Goal: Navigation & Orientation: Find specific page/section

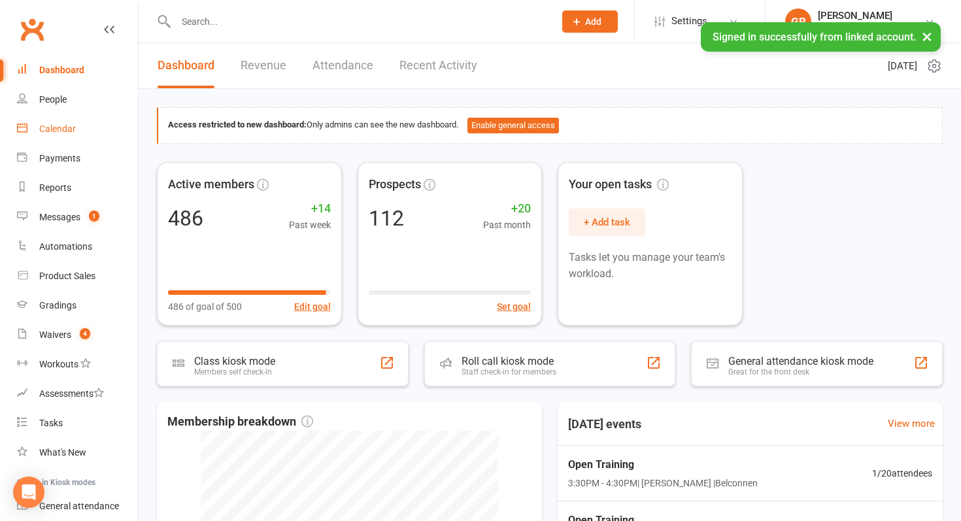
click at [76, 137] on link "Calendar" at bounding box center [77, 128] width 121 height 29
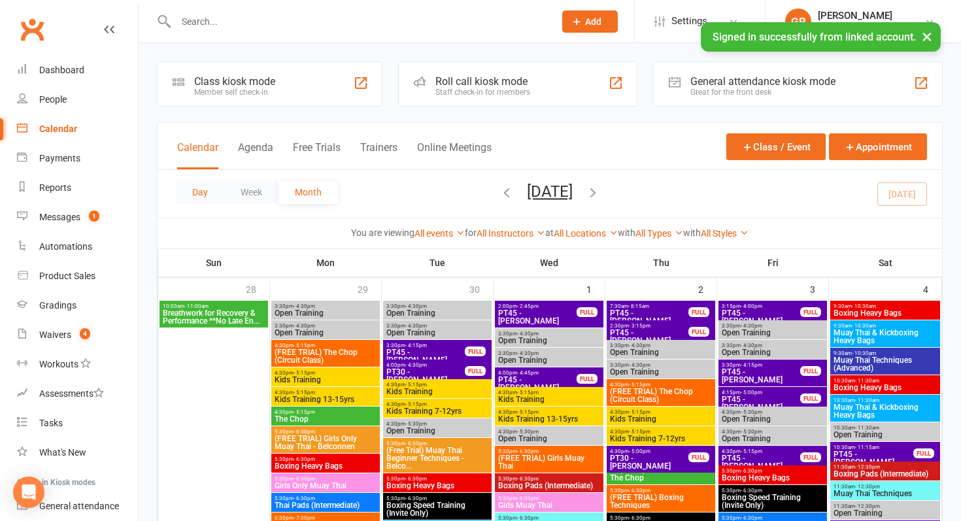
click at [191, 199] on button "Day" at bounding box center [200, 192] width 48 height 24
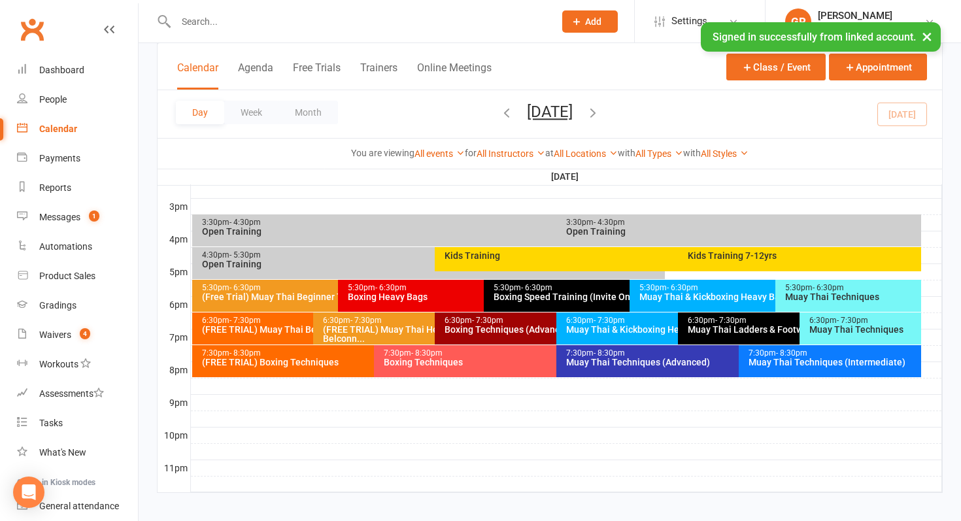
scroll to position [556, 0]
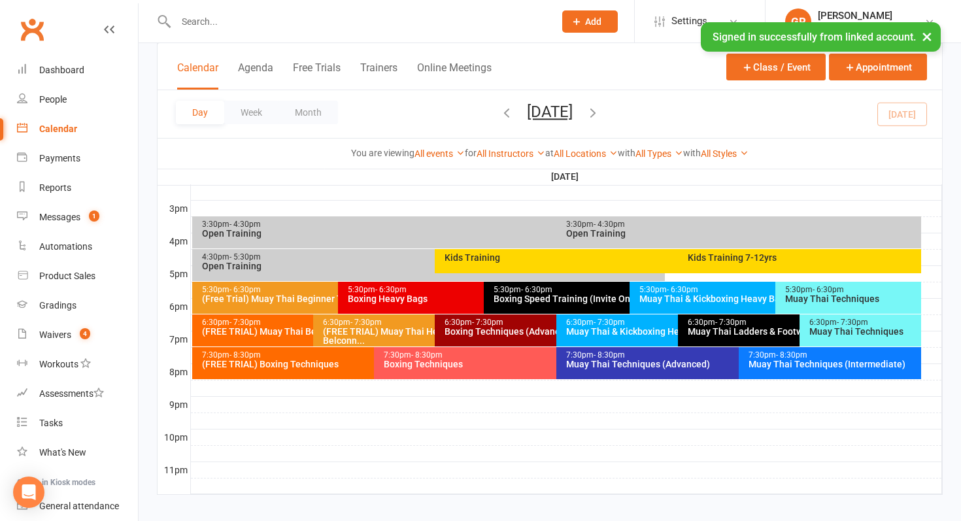
click at [502, 228] on div "3:30pm - 4:30pm" at bounding box center [553, 224] width 705 height 9
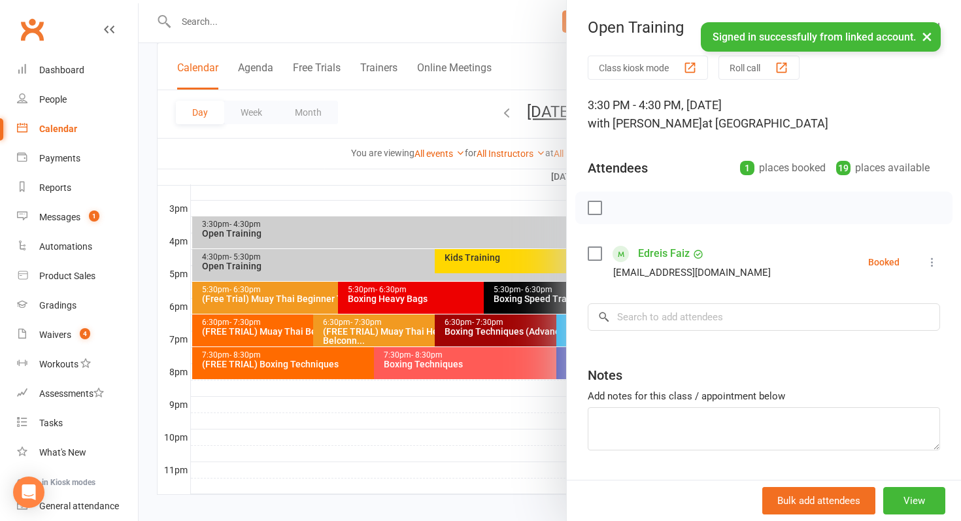
click at [502, 228] on div at bounding box center [550, 260] width 823 height 521
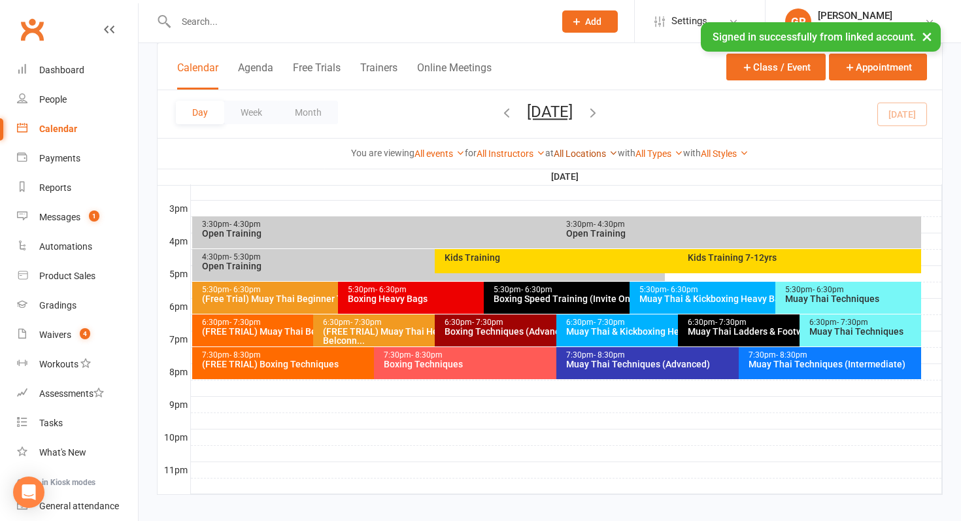
click at [577, 148] on link "All Locations" at bounding box center [586, 153] width 64 height 10
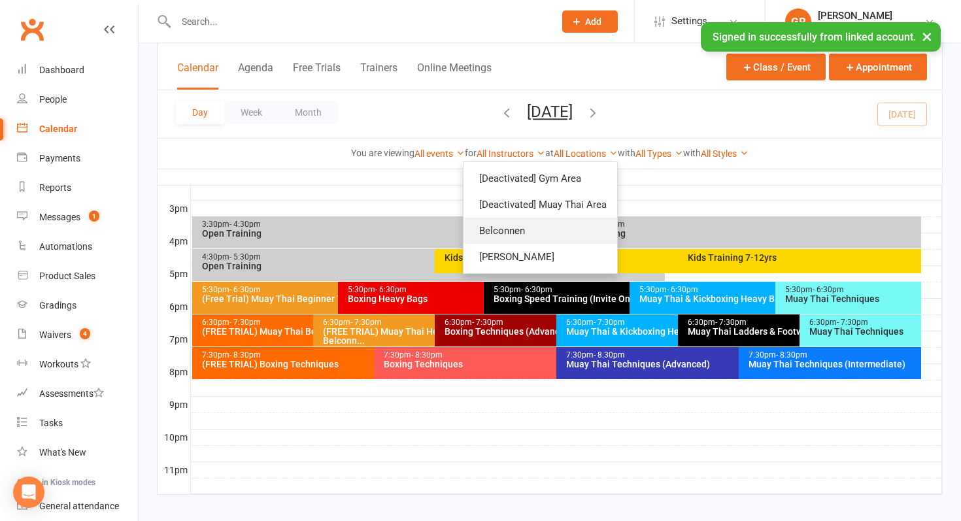
click at [554, 227] on link "Belconnen" at bounding box center [541, 231] width 154 height 26
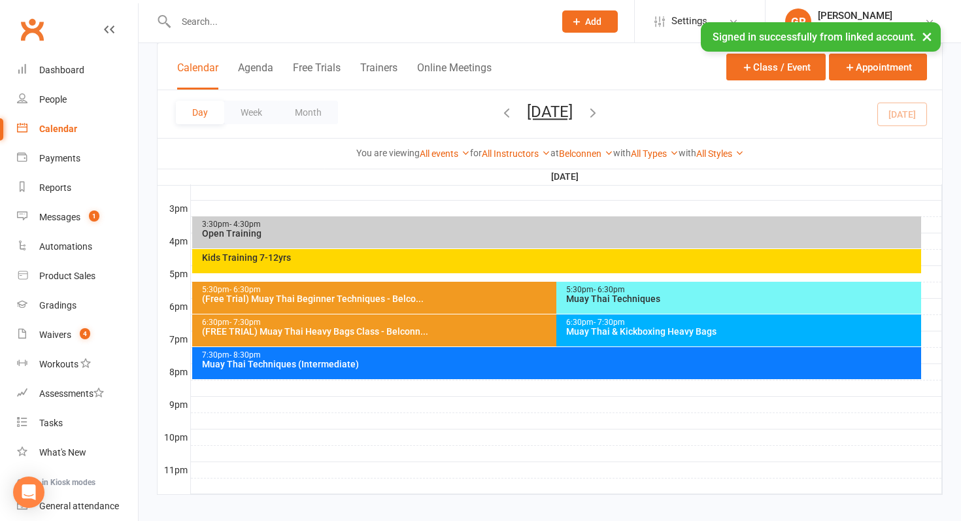
click at [505, 234] on div "Open Training" at bounding box center [560, 233] width 718 height 9
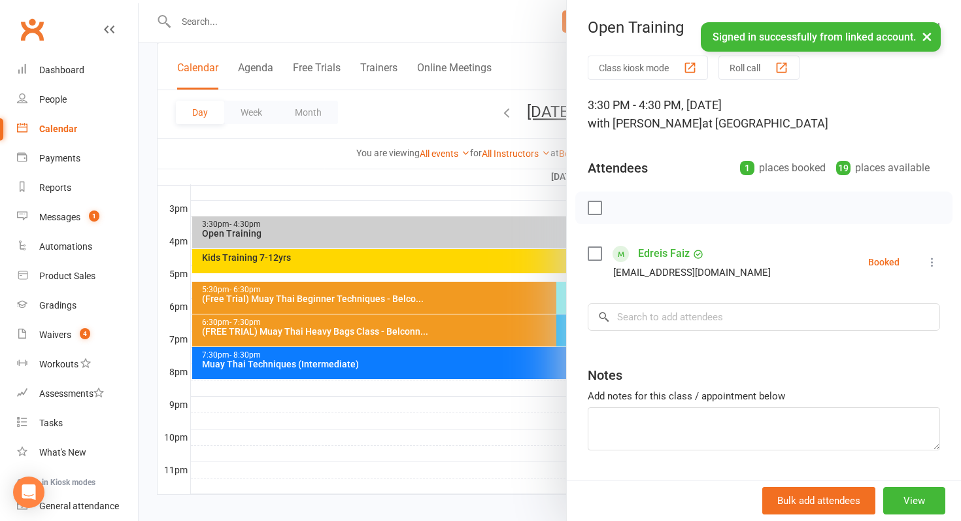
click at [473, 250] on div at bounding box center [550, 260] width 823 height 521
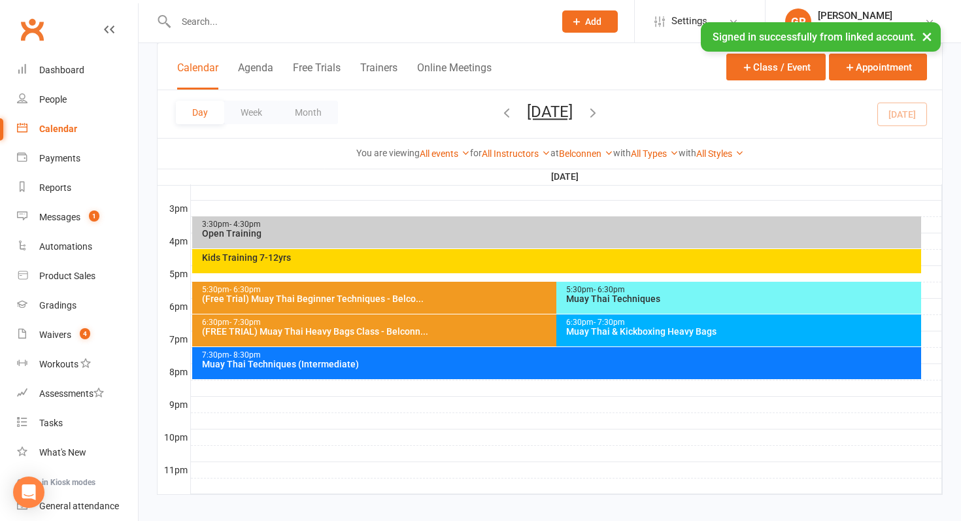
click at [479, 264] on div "Kids Training 7-12yrs" at bounding box center [557, 261] width 730 height 24
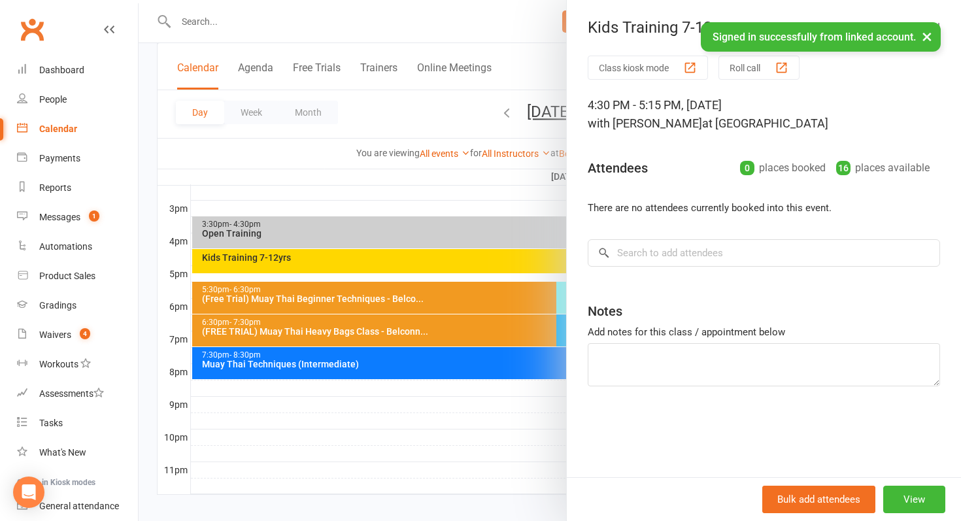
click at [479, 264] on div at bounding box center [550, 260] width 823 height 521
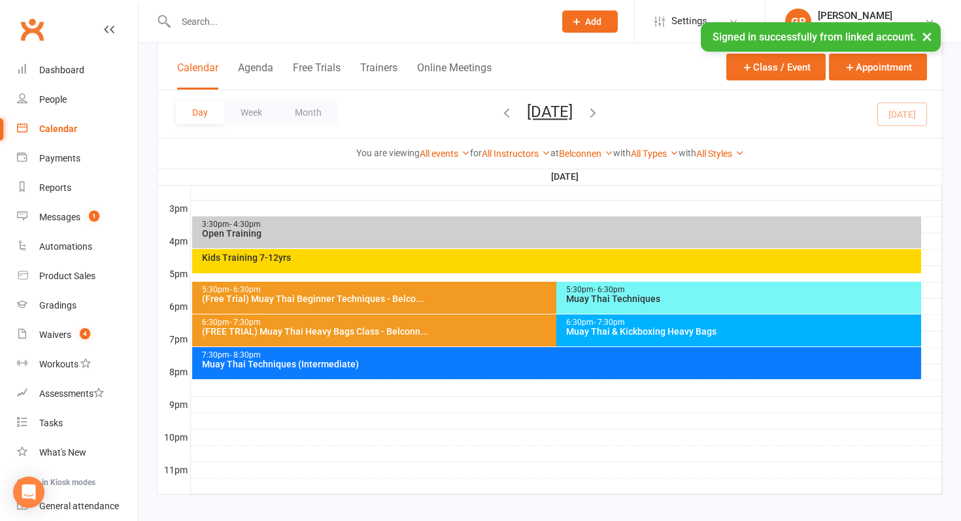
click at [511, 296] on div "(Free Trial) Muay Thai Beginner Techniques - Belco..." at bounding box center [553, 298] width 705 height 9
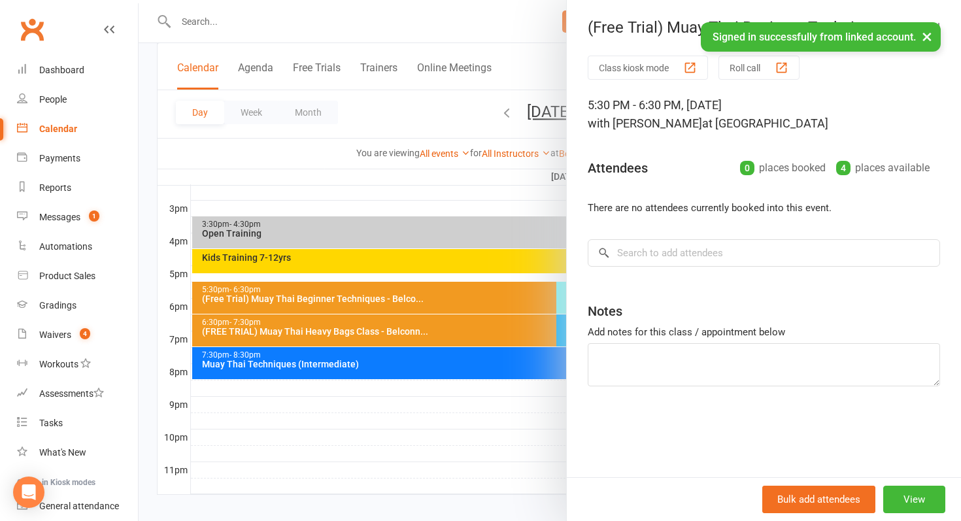
click at [511, 296] on div at bounding box center [550, 260] width 823 height 521
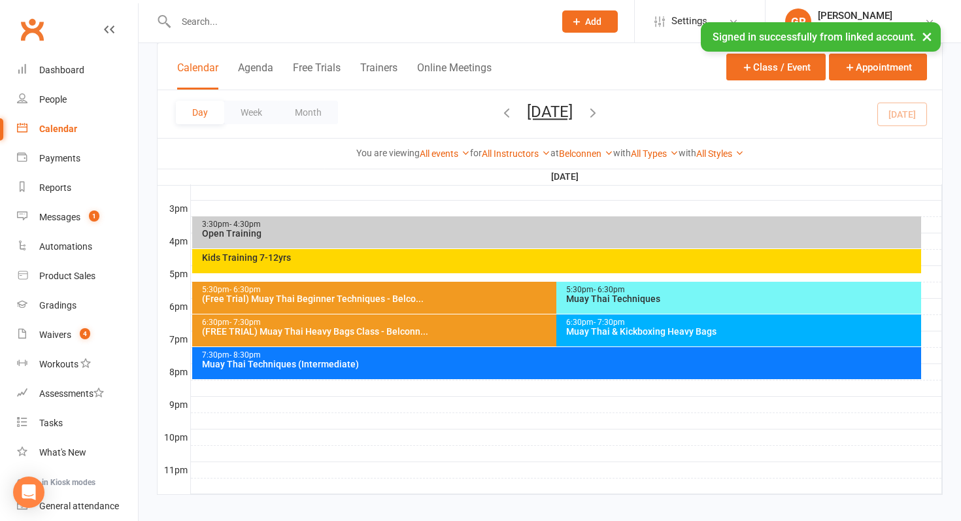
click at [570, 292] on div "5:30pm - 6:30pm" at bounding box center [742, 290] width 353 height 9
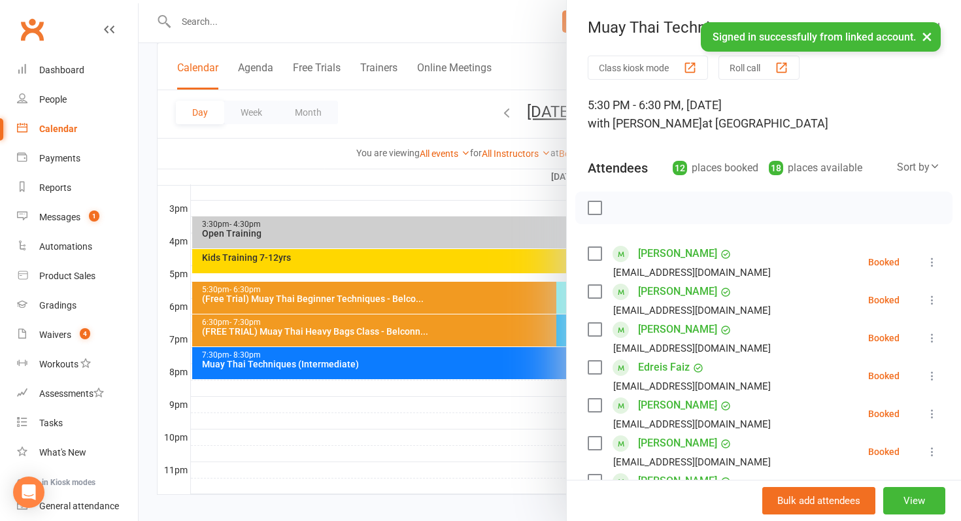
click at [520, 313] on div at bounding box center [550, 260] width 823 height 521
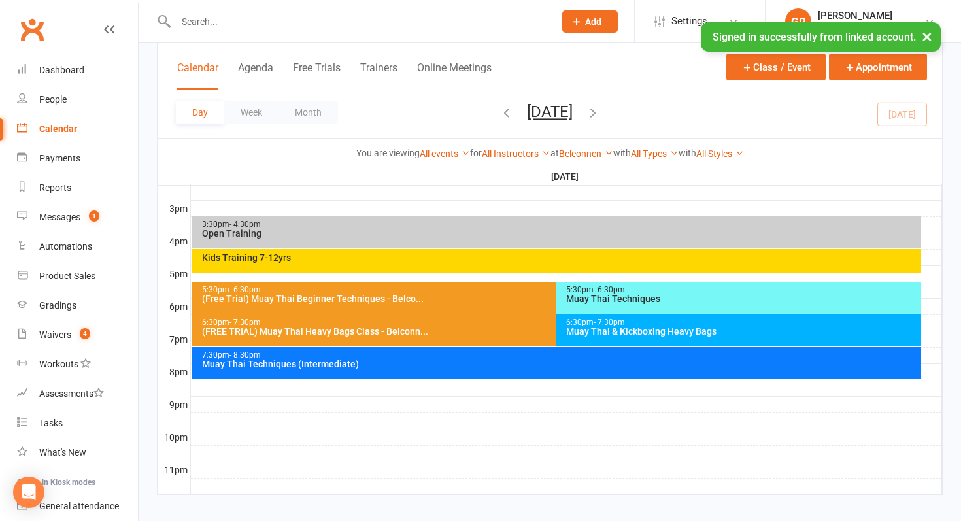
click at [580, 332] on div "Muay Thai & Kickboxing Heavy Bags" at bounding box center [742, 331] width 353 height 9
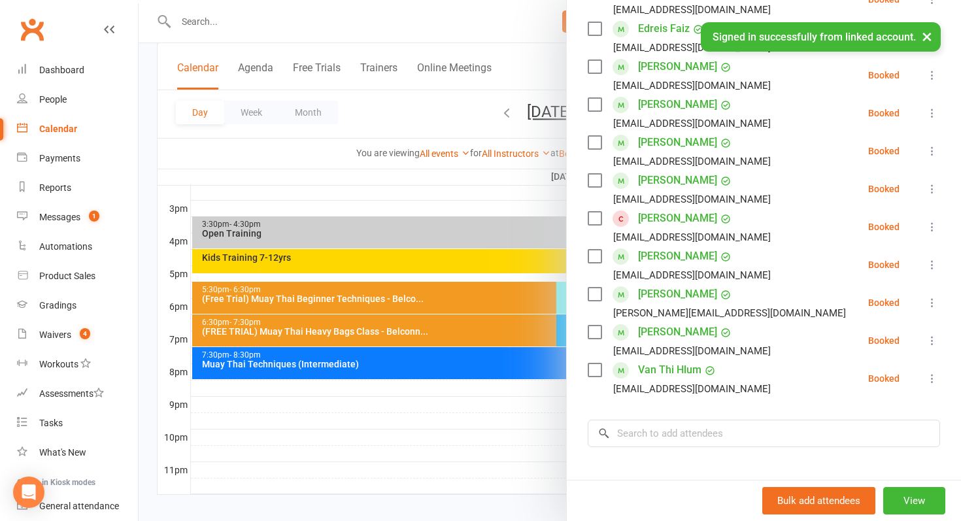
scroll to position [302, 0]
click at [514, 354] on div at bounding box center [550, 260] width 823 height 521
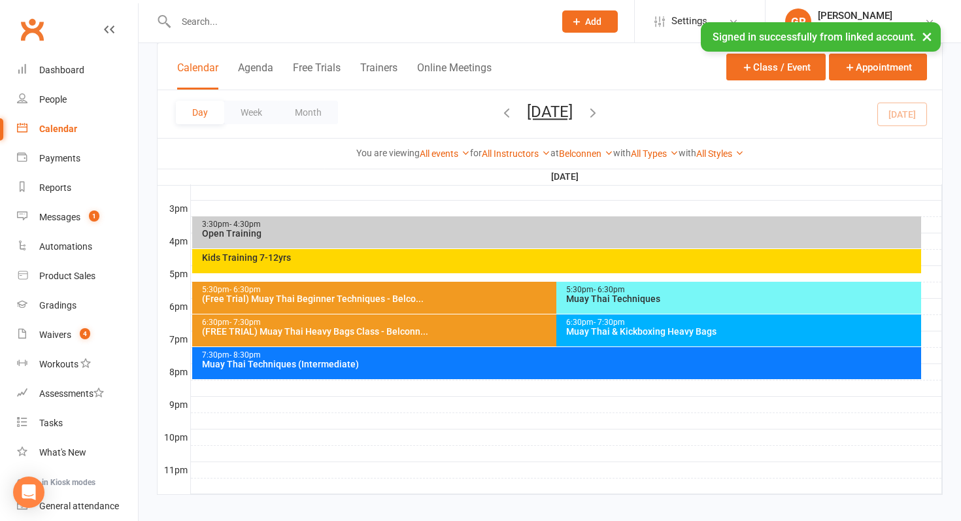
click at [533, 363] on div "Muay Thai Techniques (Intermediate)" at bounding box center [560, 364] width 718 height 9
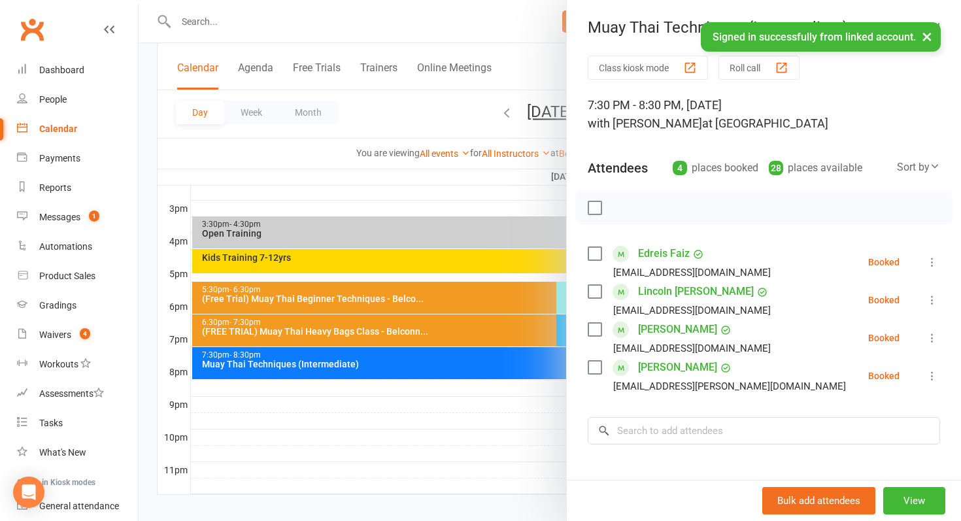
click at [142, 307] on div at bounding box center [550, 260] width 823 height 521
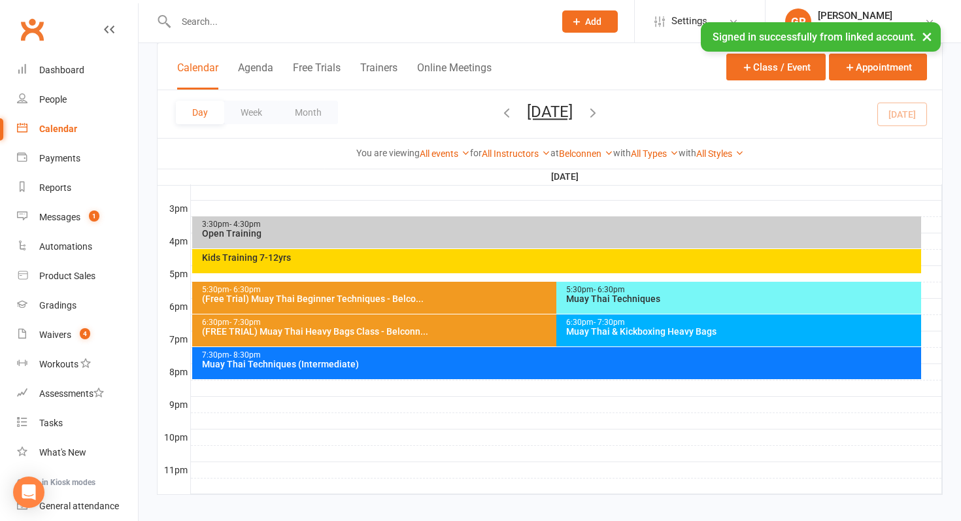
click at [602, 297] on div "Muay Thai Techniques" at bounding box center [742, 298] width 353 height 9
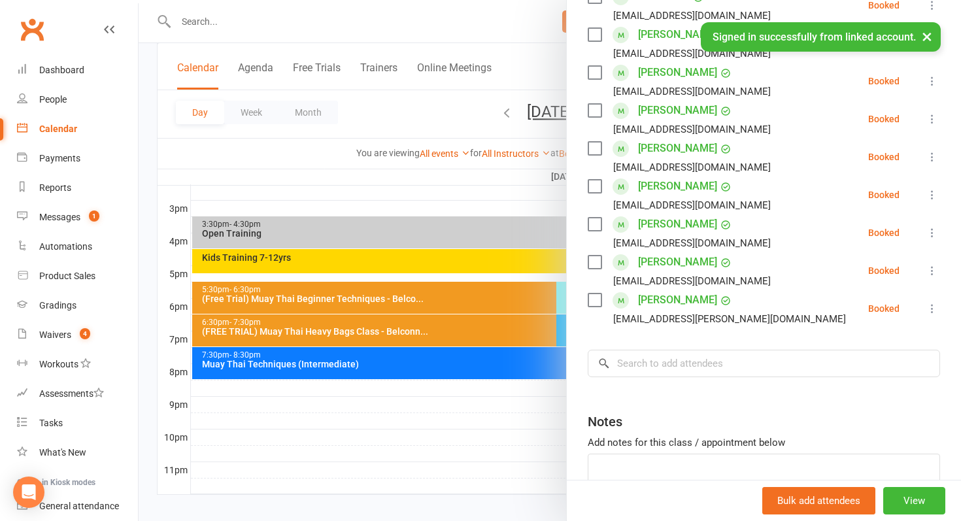
scroll to position [373, 0]
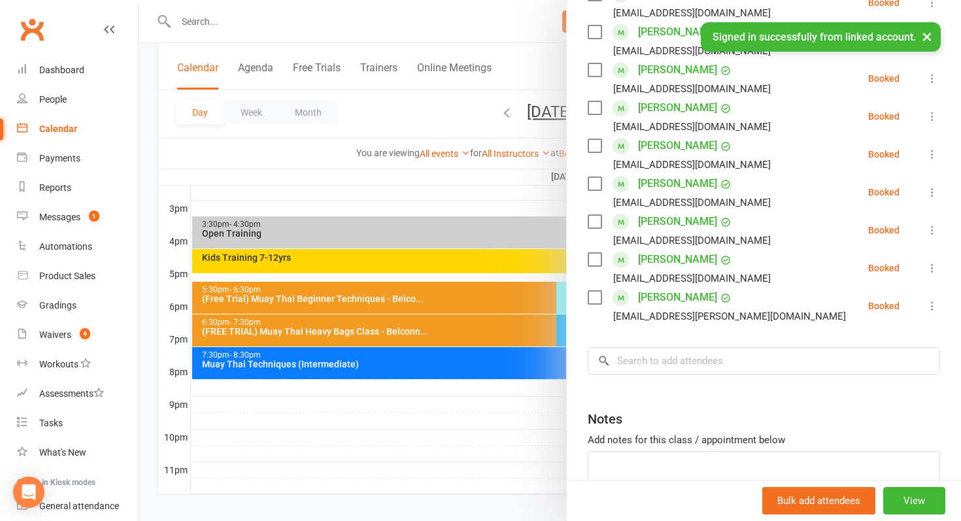
click at [416, 120] on div at bounding box center [550, 260] width 823 height 521
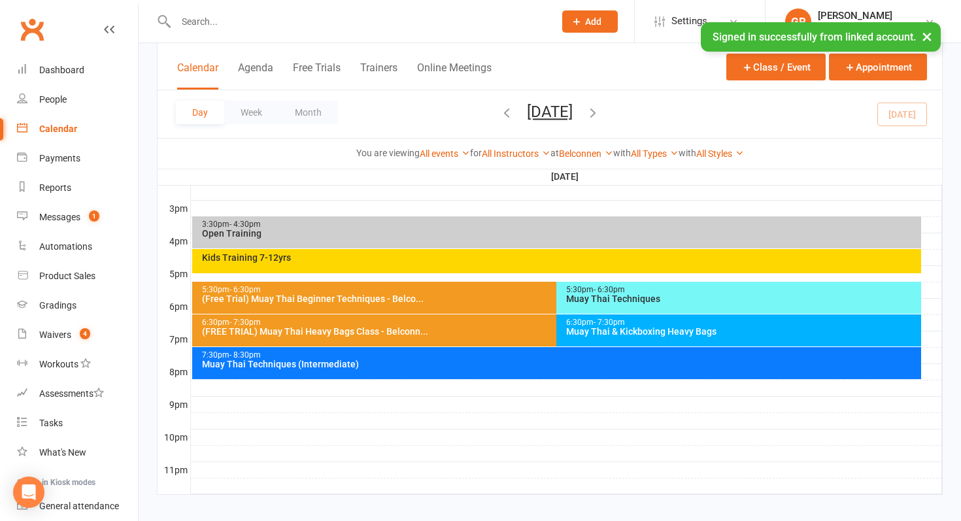
click at [573, 108] on button "[DATE]" at bounding box center [550, 112] width 46 height 18
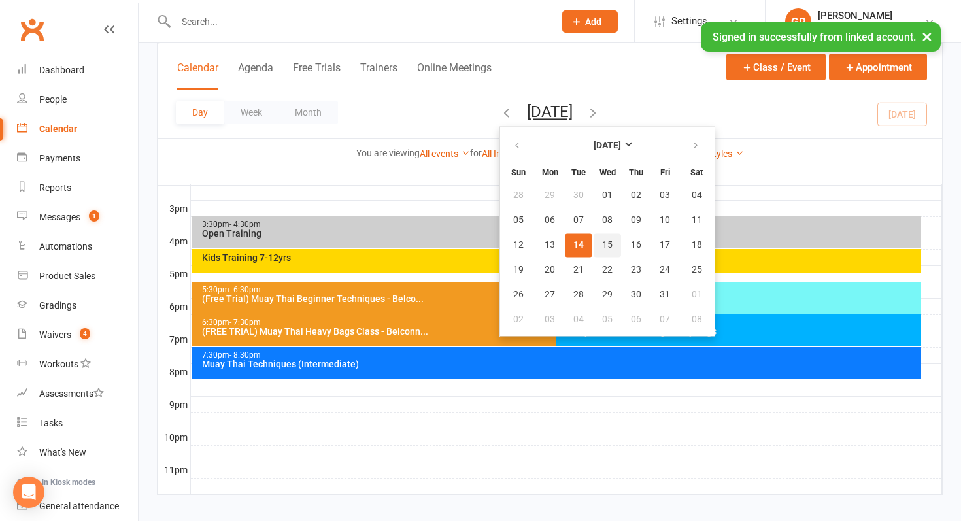
click at [602, 249] on span "15" at bounding box center [607, 245] width 10 height 10
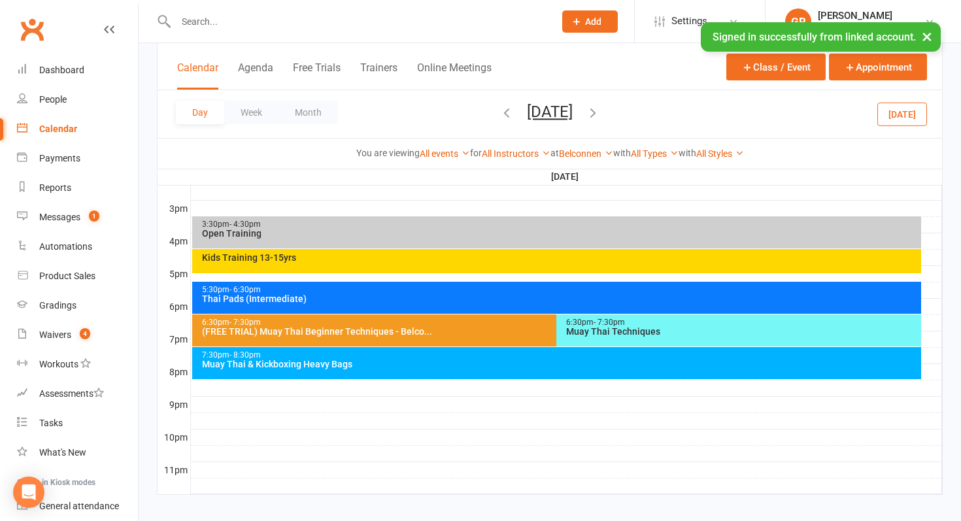
click at [523, 309] on div "5:30pm - 6:30pm Thai Pads (Intermediate)" at bounding box center [557, 298] width 730 height 32
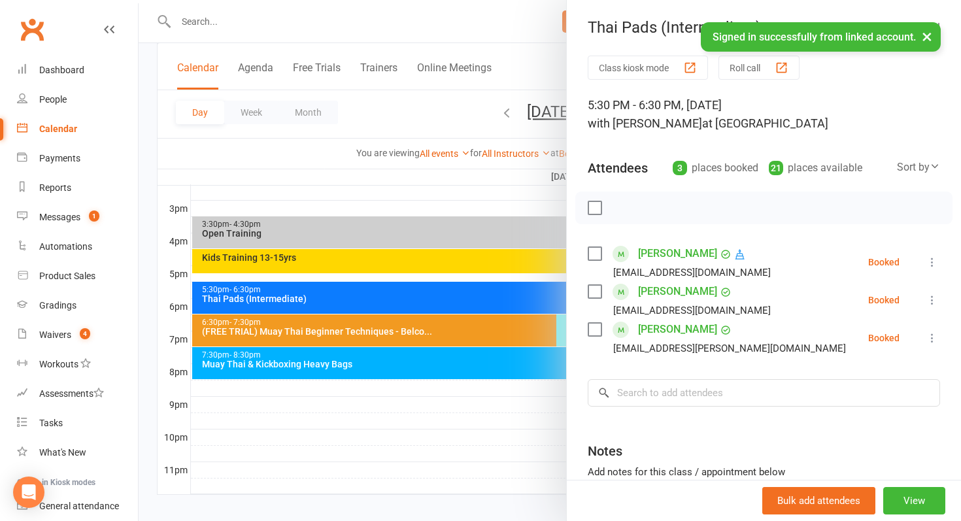
click at [157, 209] on div at bounding box center [550, 260] width 823 height 521
